Goal: Task Accomplishment & Management: Complete application form

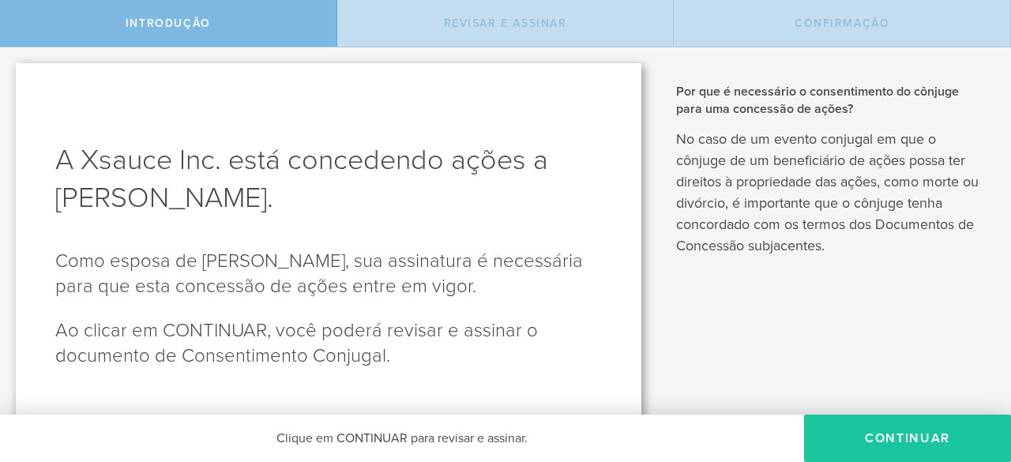
click at [922, 430] on button "CONTINUAR" at bounding box center [907, 438] width 207 height 47
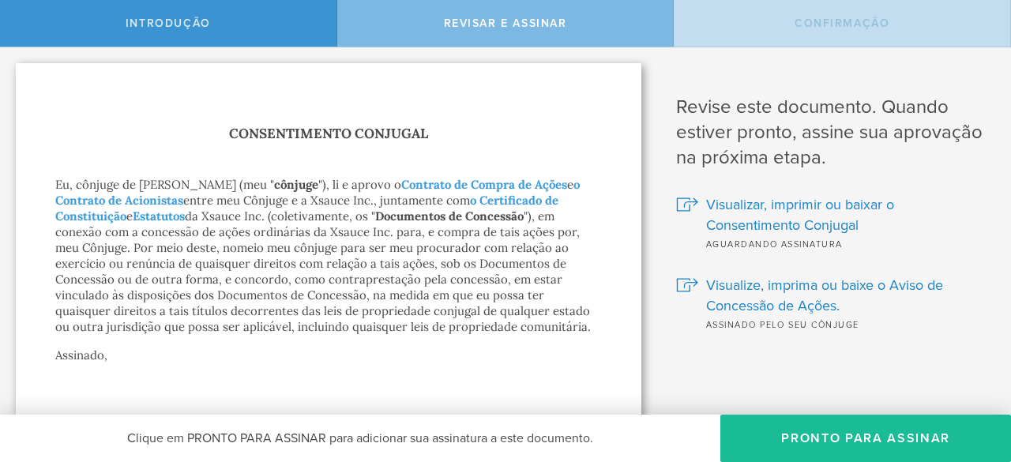
click at [922, 430] on button "Pronto para assinar" at bounding box center [865, 438] width 291 height 47
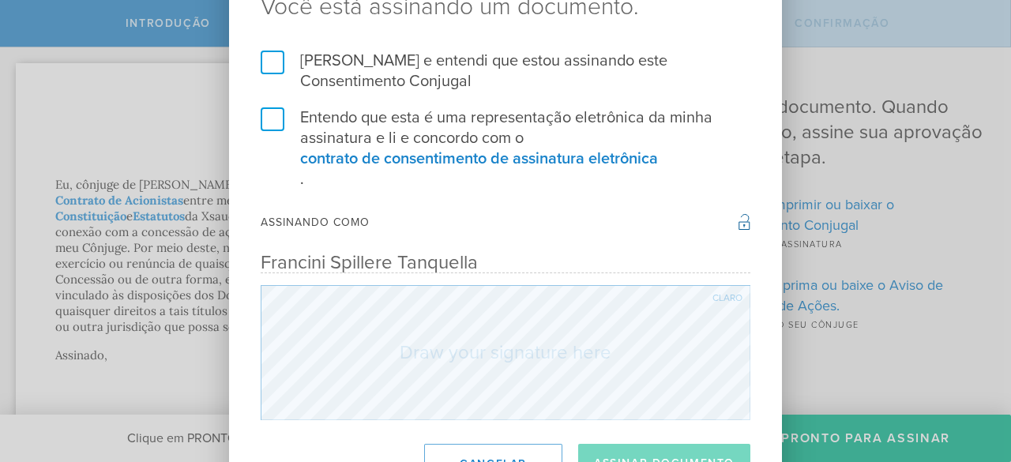
click at [276, 70] on label "[PERSON_NAME] e entendi que estou assinando este Consentimento Conjugal" at bounding box center [506, 71] width 490 height 41
click at [0, 0] on input "[PERSON_NAME] e entendi que estou assinando este Consentimento Conjugal" at bounding box center [0, 0] width 0 height 0
click at [275, 114] on label "Entendo que esta é uma representação eletrônica da minha assinatura e li e conc…" at bounding box center [506, 148] width 490 height 82
click at [0, 0] on input "Entendo que esta é uma representação eletrônica da minha assinatura e li e conc…" at bounding box center [0, 0] width 0 height 0
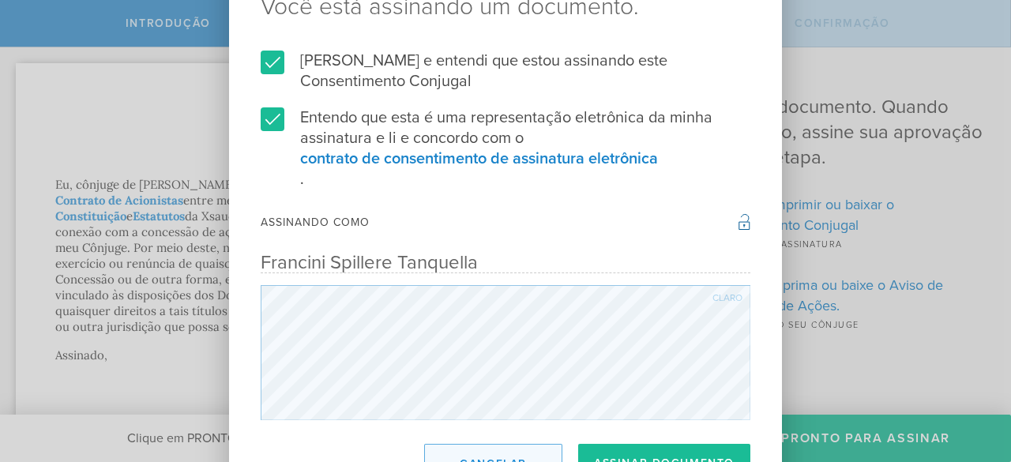
click at [487, 445] on button "Cancelar" at bounding box center [493, 463] width 138 height 39
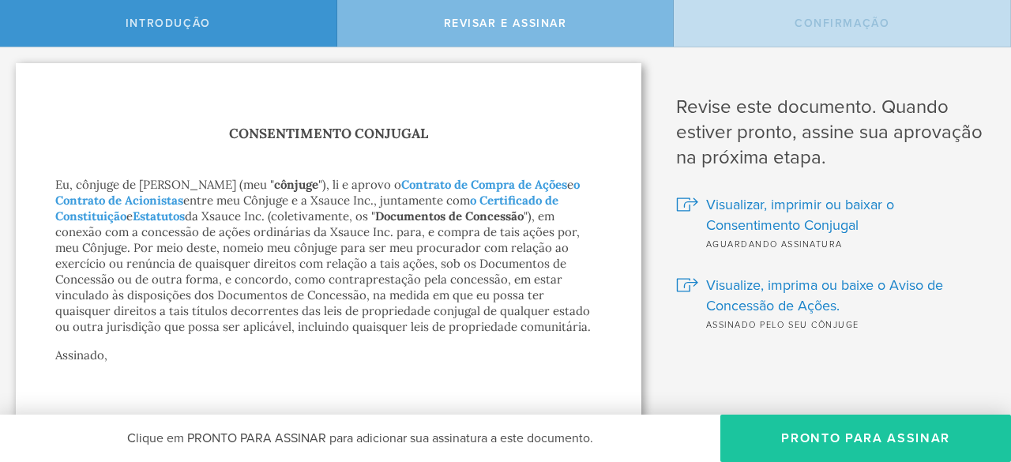
click at [824, 444] on font "Pronto para assinar" at bounding box center [865, 438] width 169 height 16
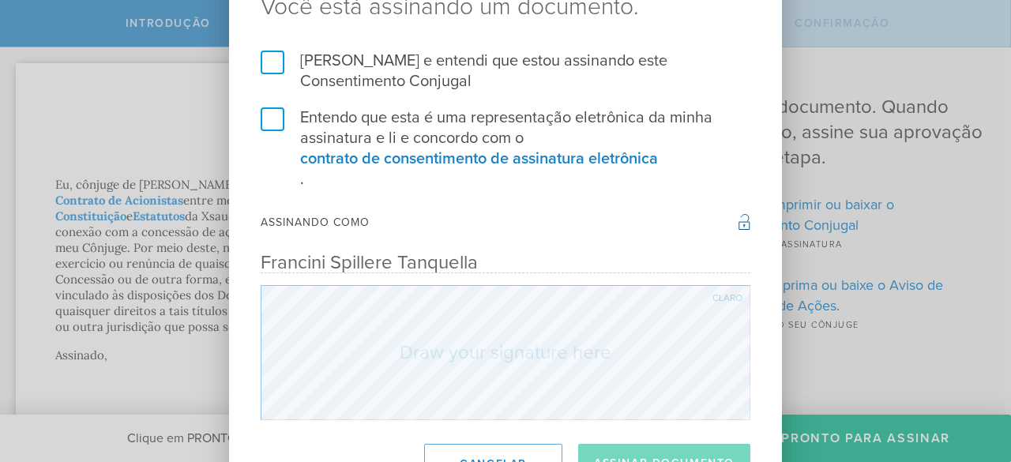
click at [272, 76] on label "[PERSON_NAME] e entendi que estou assinando este Consentimento Conjugal" at bounding box center [506, 71] width 490 height 41
click at [0, 0] on input "[PERSON_NAME] e entendi que estou assinando este Consentimento Conjugal" at bounding box center [0, 0] width 0 height 0
click at [280, 114] on label "Entendo que esta é uma representação eletrônica da minha assinatura e li e conc…" at bounding box center [506, 148] width 490 height 82
click at [0, 0] on input "Entendo que esta é uma representação eletrônica da minha assinatura e li e conc…" at bounding box center [0, 0] width 0 height 0
click at [662, 452] on button "Assinar documento" at bounding box center [664, 463] width 172 height 39
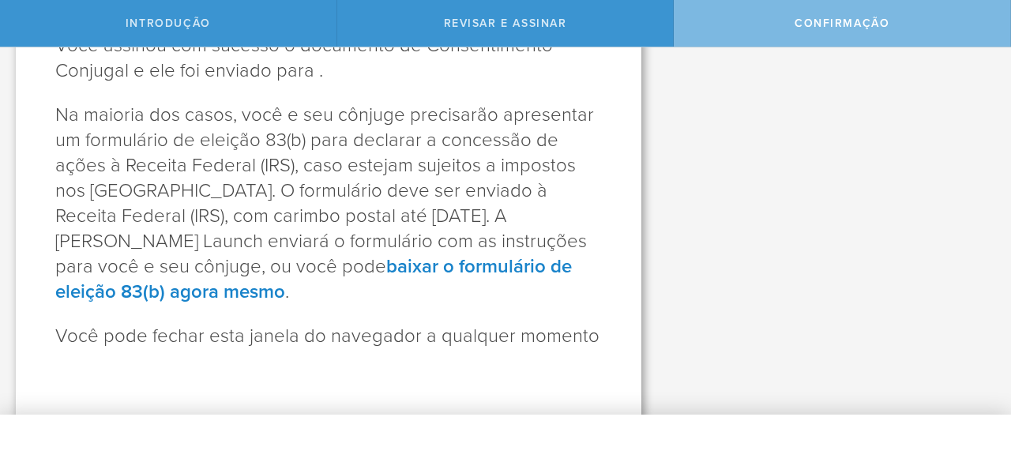
scroll to position [186, 0]
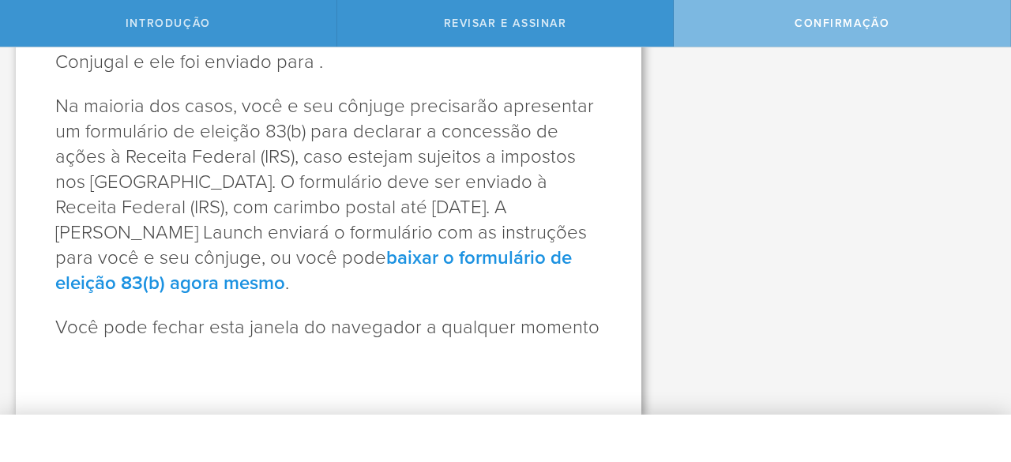
click at [462, 263] on font "baixar o formulário de eleição 83(b) agora mesmo" at bounding box center [313, 270] width 516 height 48
click at [802, 12] on div "Confirmação" at bounding box center [842, 23] width 337 height 47
